Goal: Task Accomplishment & Management: Manage account settings

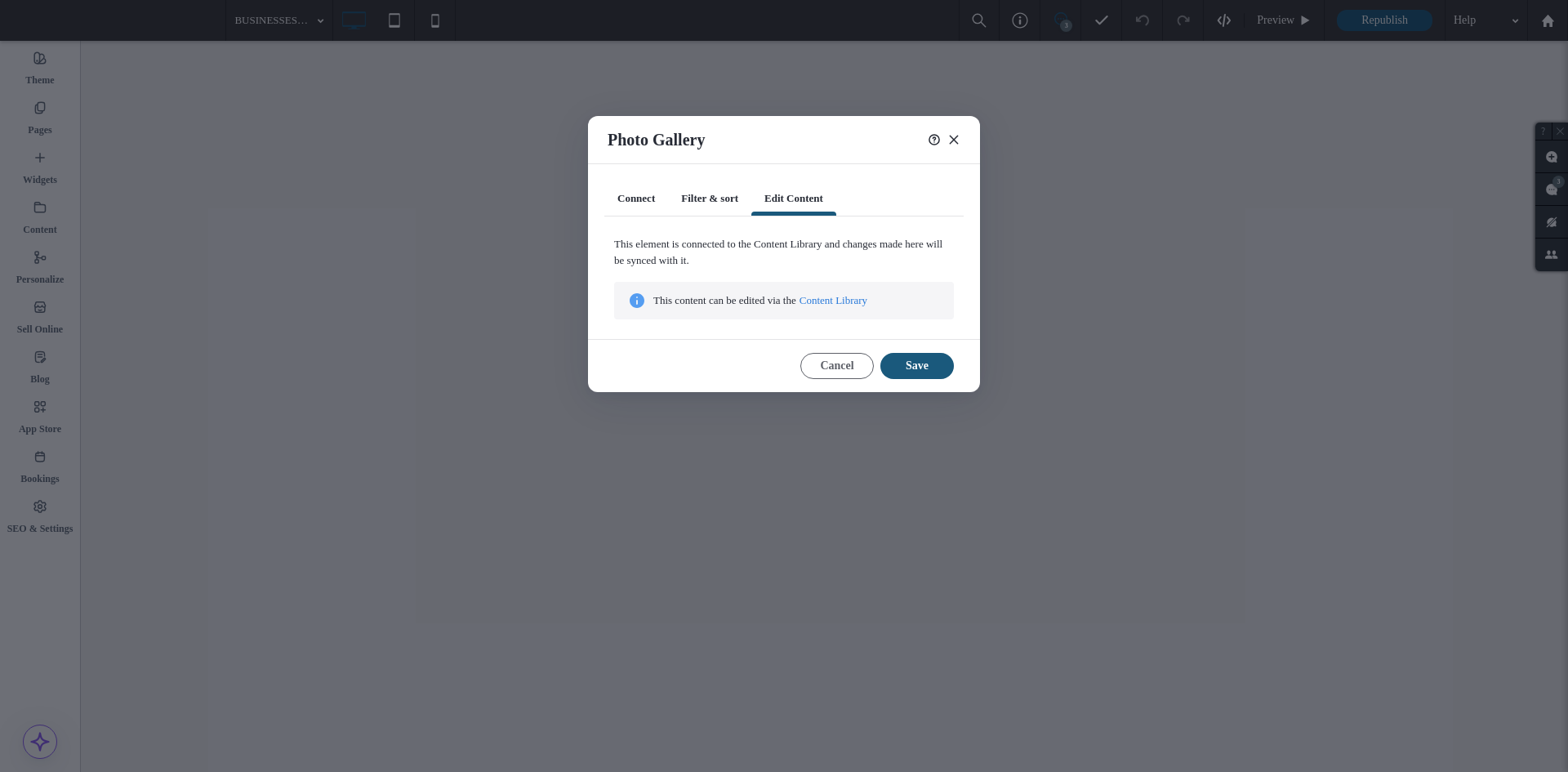
click at [844, 297] on link "Content Library" at bounding box center [833, 301] width 68 height 17
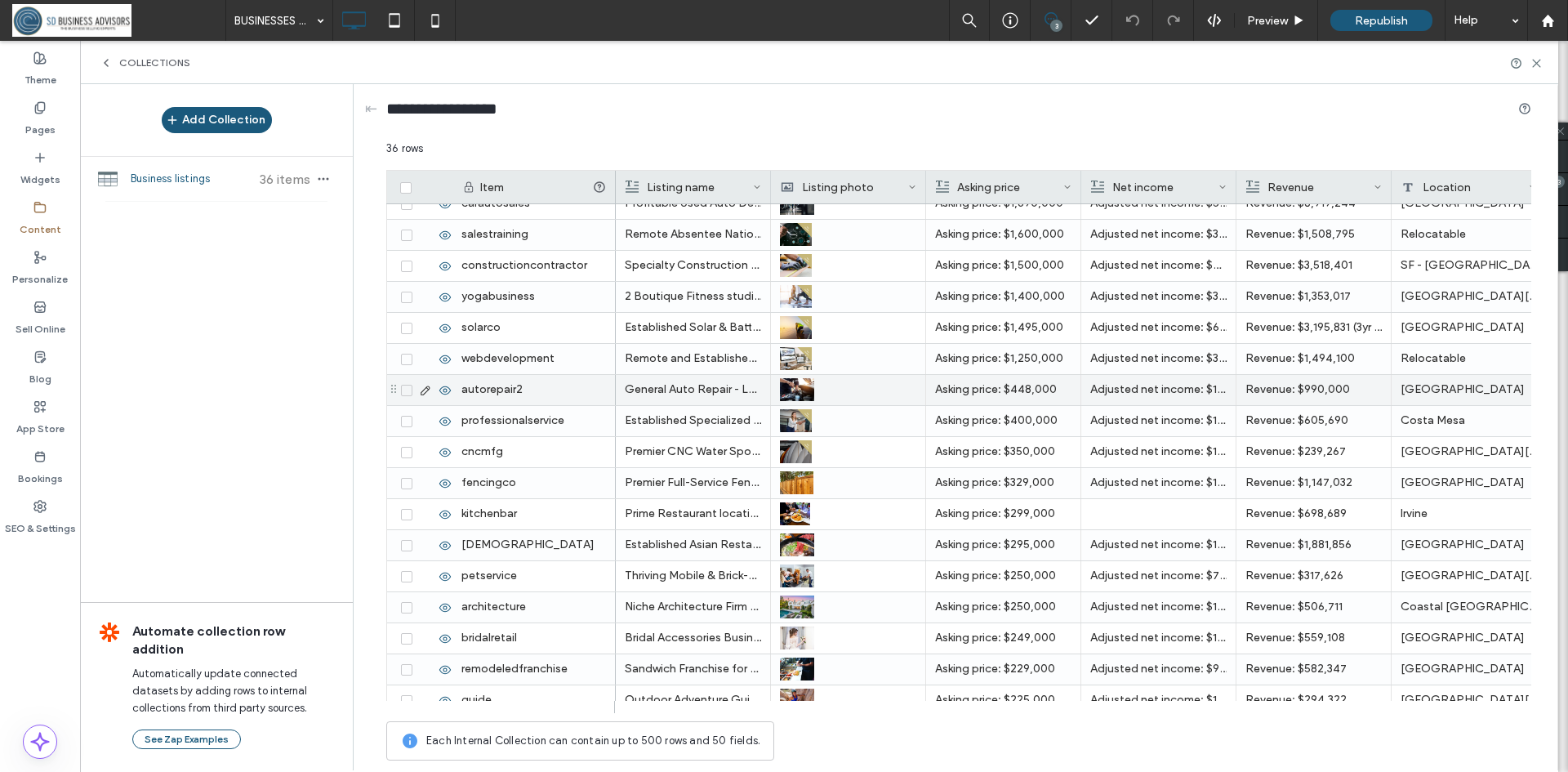
scroll to position [245, 0]
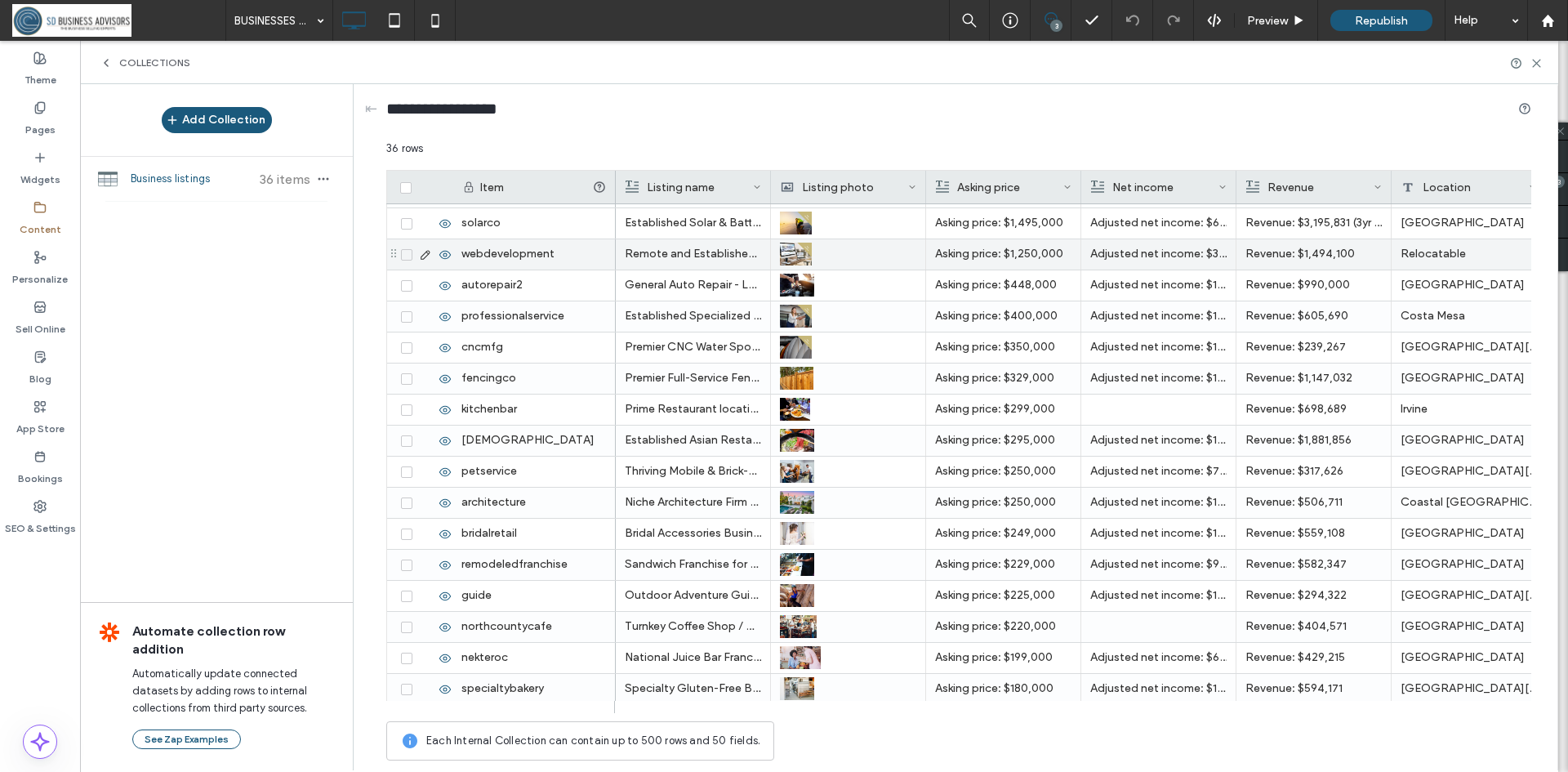
click at [407, 260] on span at bounding box center [407, 255] width 12 height 12
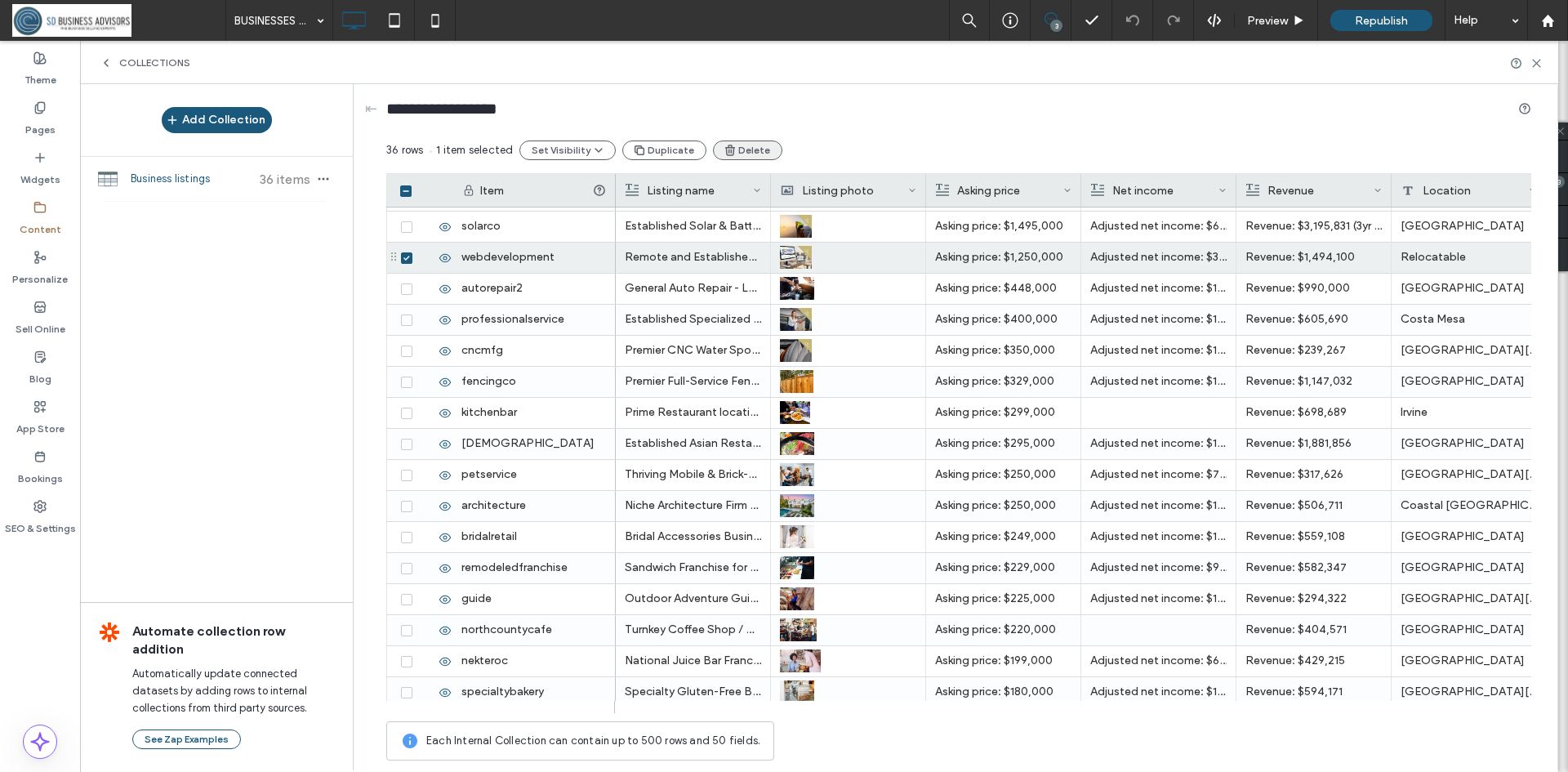
click at [734, 149] on button "Delete" at bounding box center [748, 150] width 70 height 20
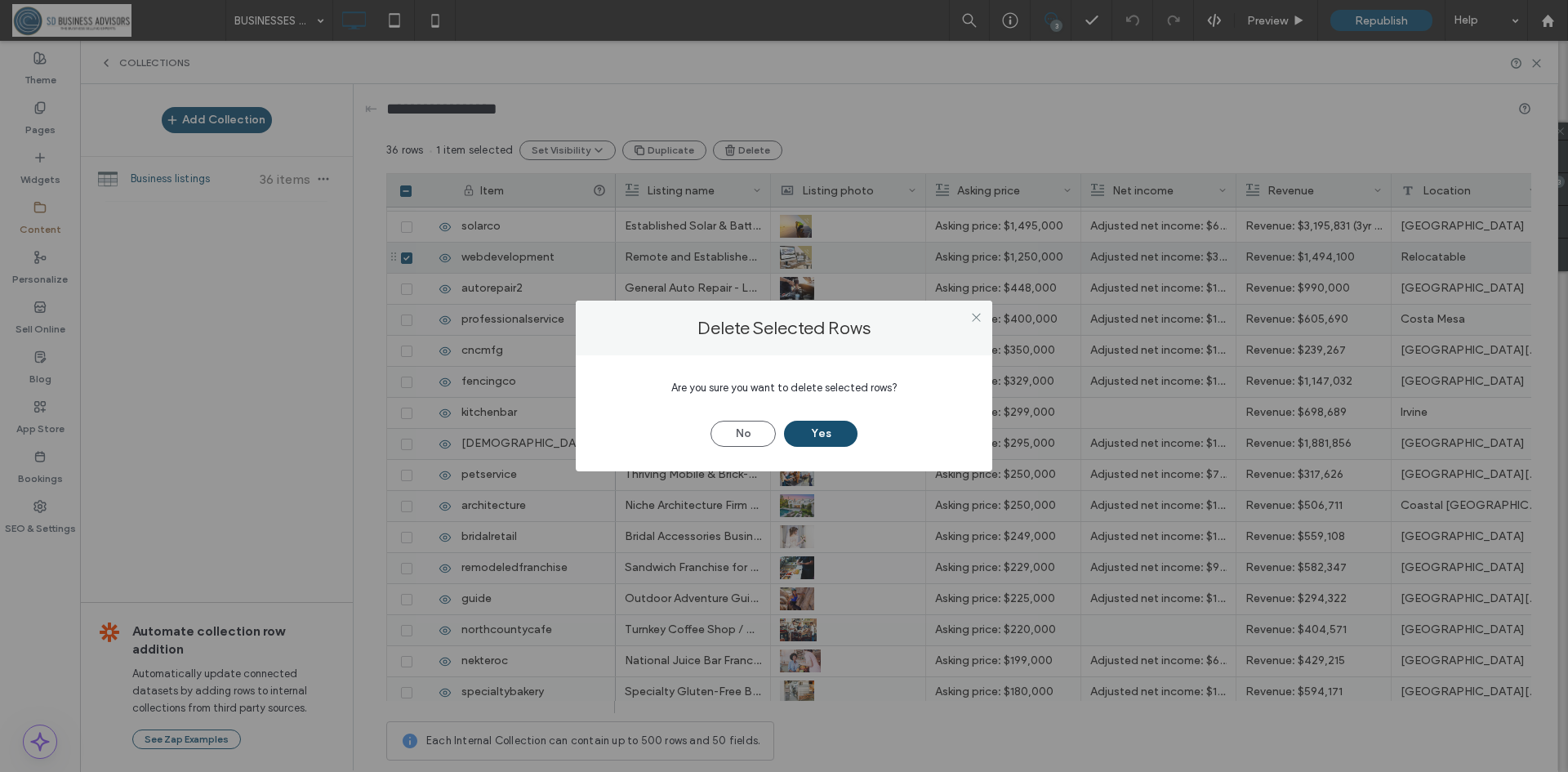
click at [818, 433] on button "Yes" at bounding box center [820, 434] width 74 height 27
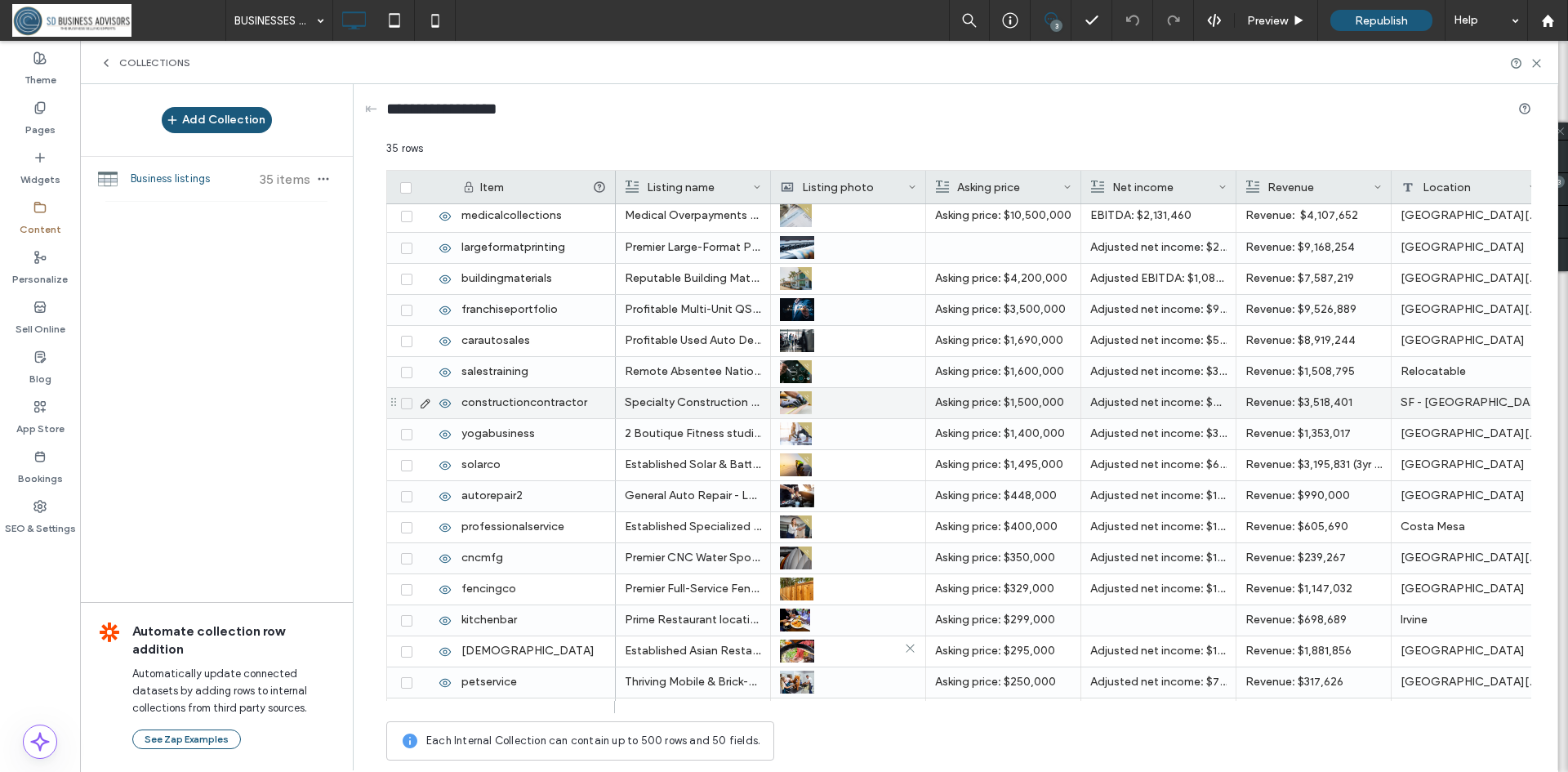
scroll to position [0, 0]
click at [410, 407] on span at bounding box center [407, 407] width 12 height 12
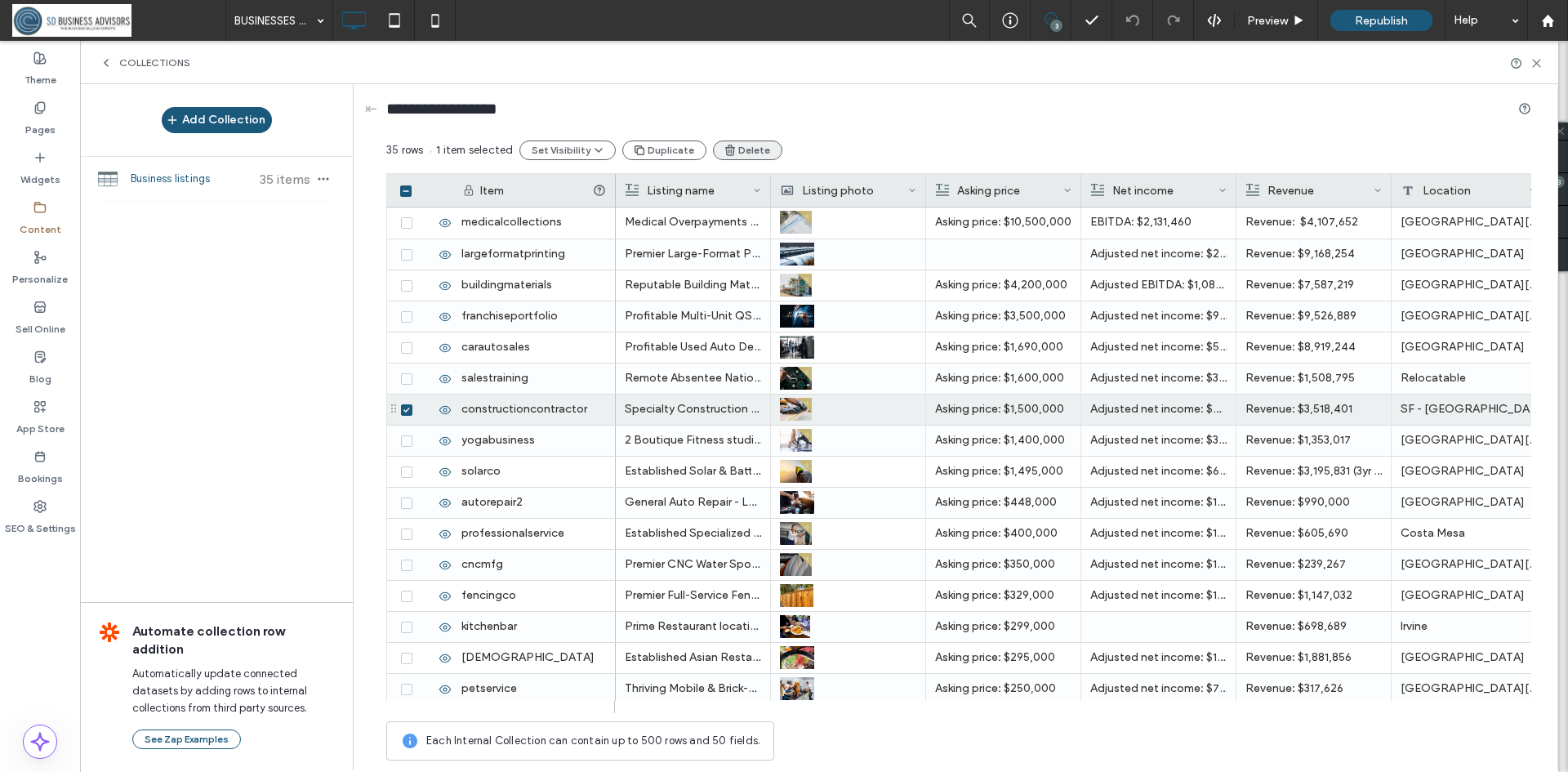
click at [735, 146] on button "Delete" at bounding box center [748, 150] width 70 height 20
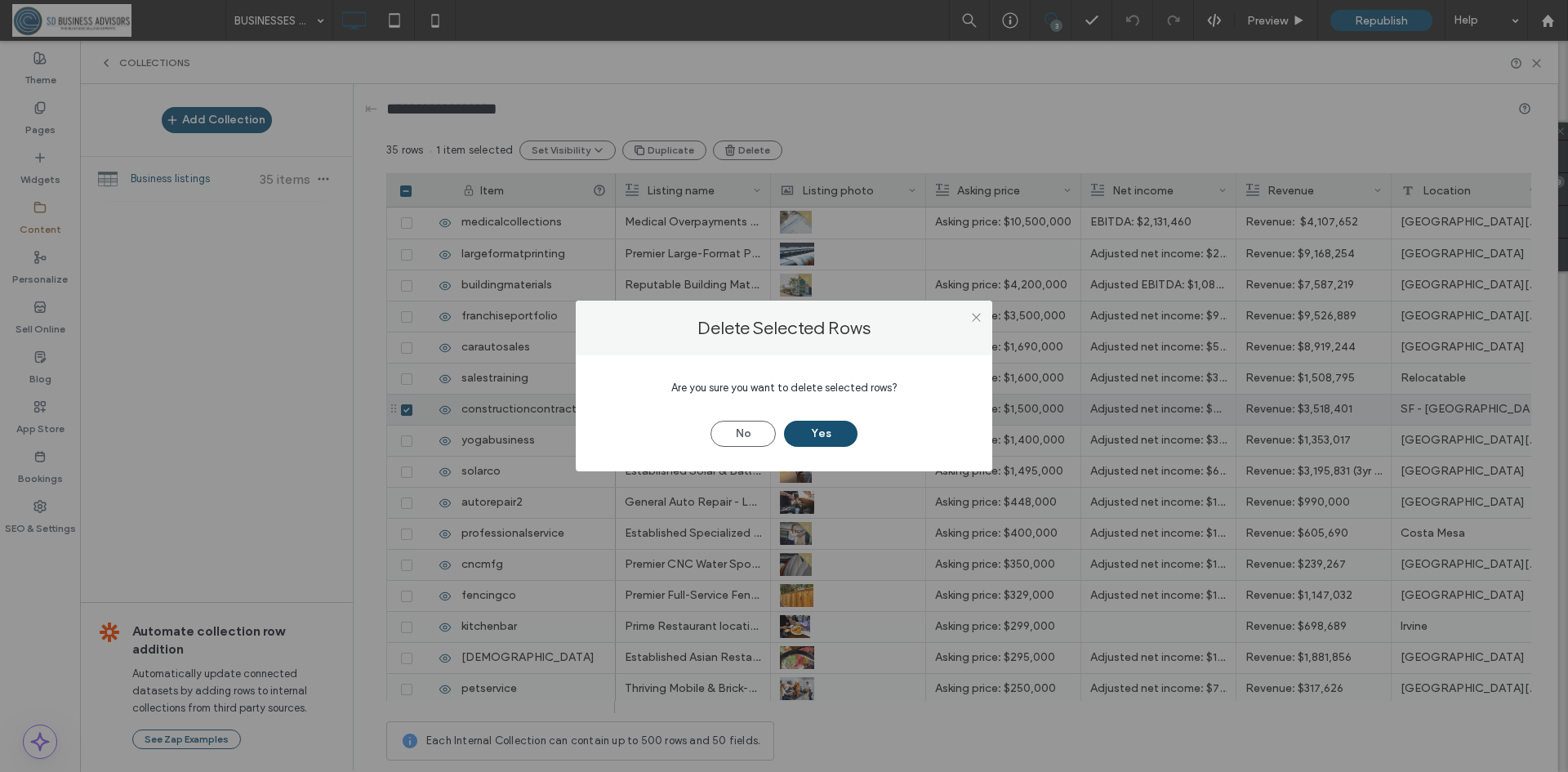
click at [831, 437] on button "Yes" at bounding box center [820, 434] width 74 height 27
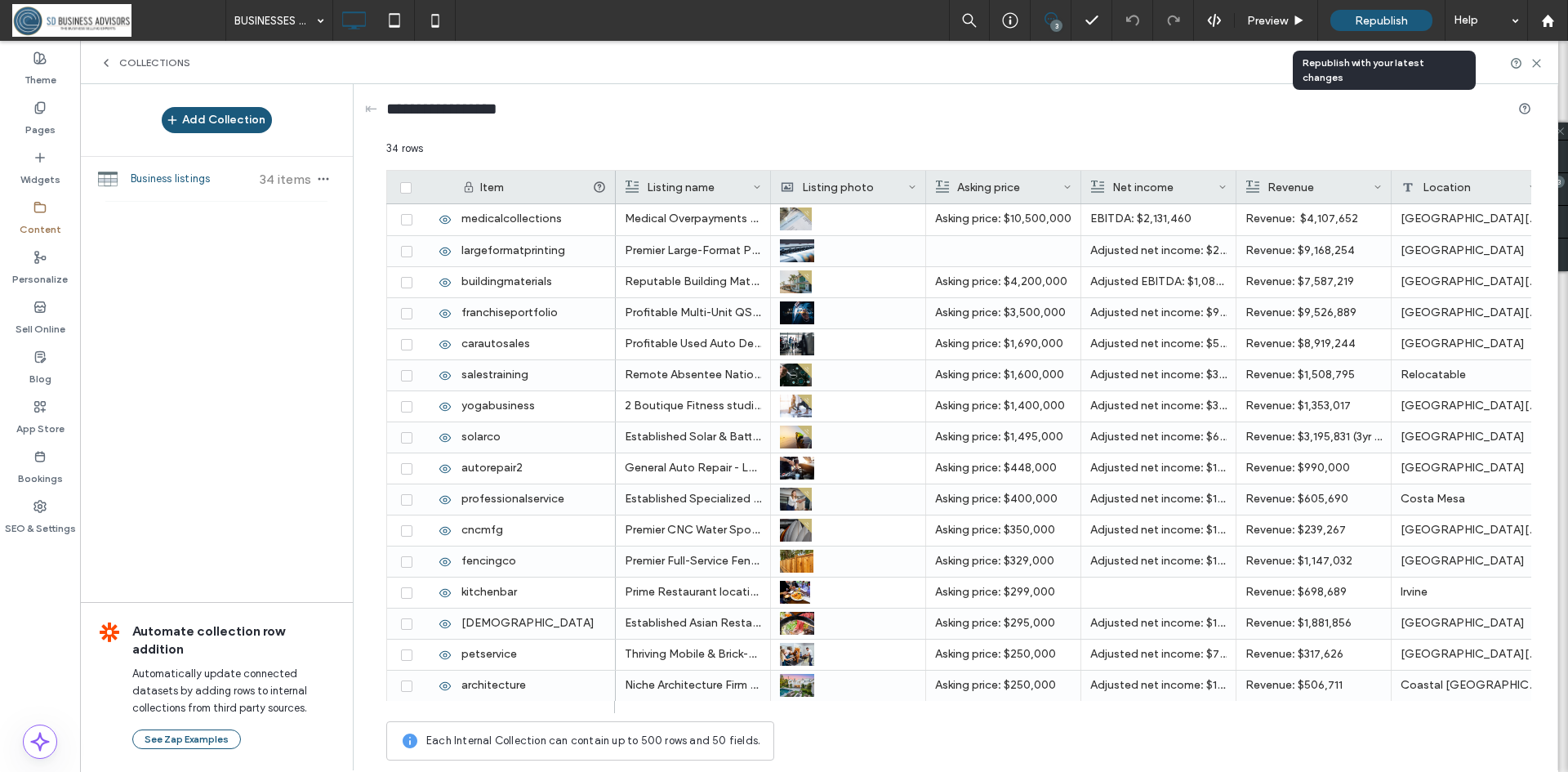
click at [1397, 23] on span "Republish" at bounding box center [1381, 21] width 53 height 14
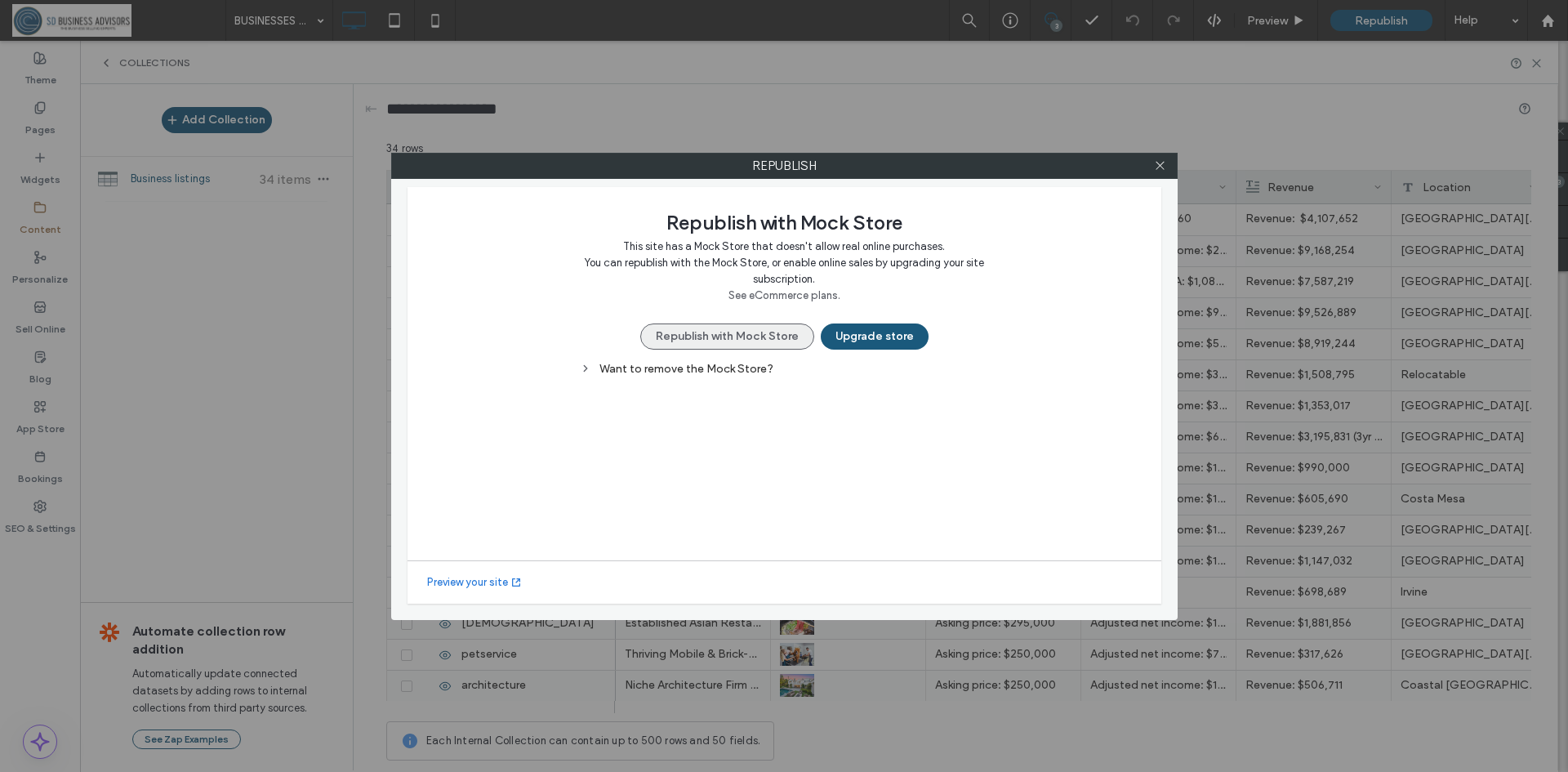
click at [735, 333] on button "Republish with Mock Store" at bounding box center [727, 337] width 174 height 27
